Goal: Transaction & Acquisition: Download file/media

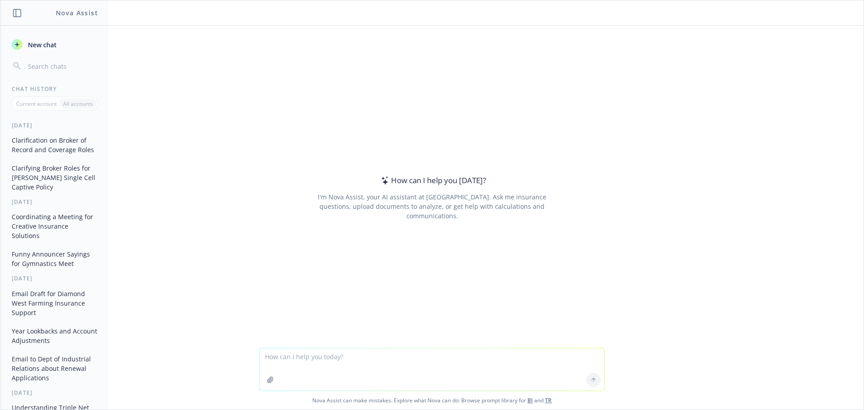
click at [54, 269] on button "Funny Announcer Sayings for Gymnastics Meet" at bounding box center [54, 259] width 93 height 24
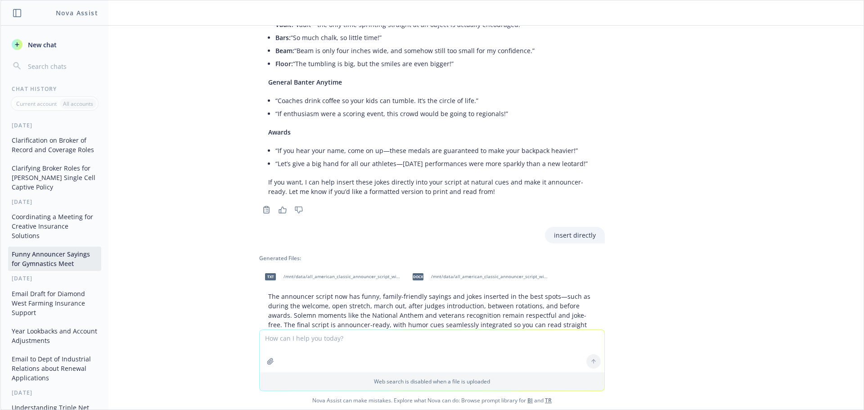
scroll to position [420, 0]
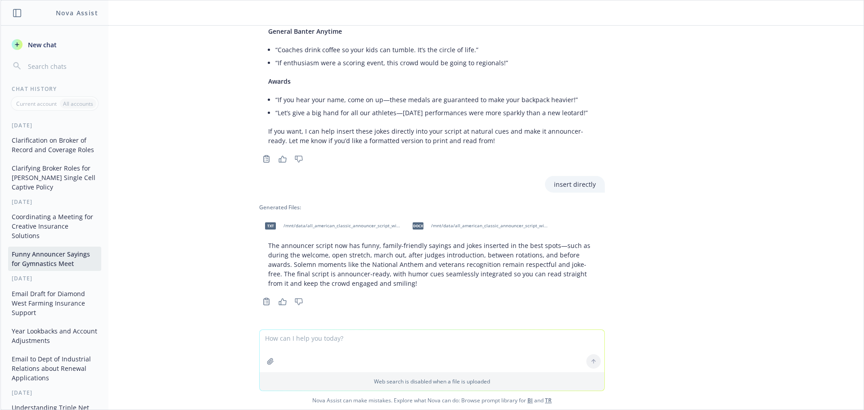
click at [292, 226] on span "/mnt/data/all_american_classic_announcer_script_with_jokes_vforce_elite.txt" at bounding box center [342, 226] width 118 height 6
click at [431, 229] on span "/mnt/data/all_american_classic_announcer_script_with_jokes_vforce_elite.docx" at bounding box center [490, 226] width 118 height 6
